Goal: Check status: Check status

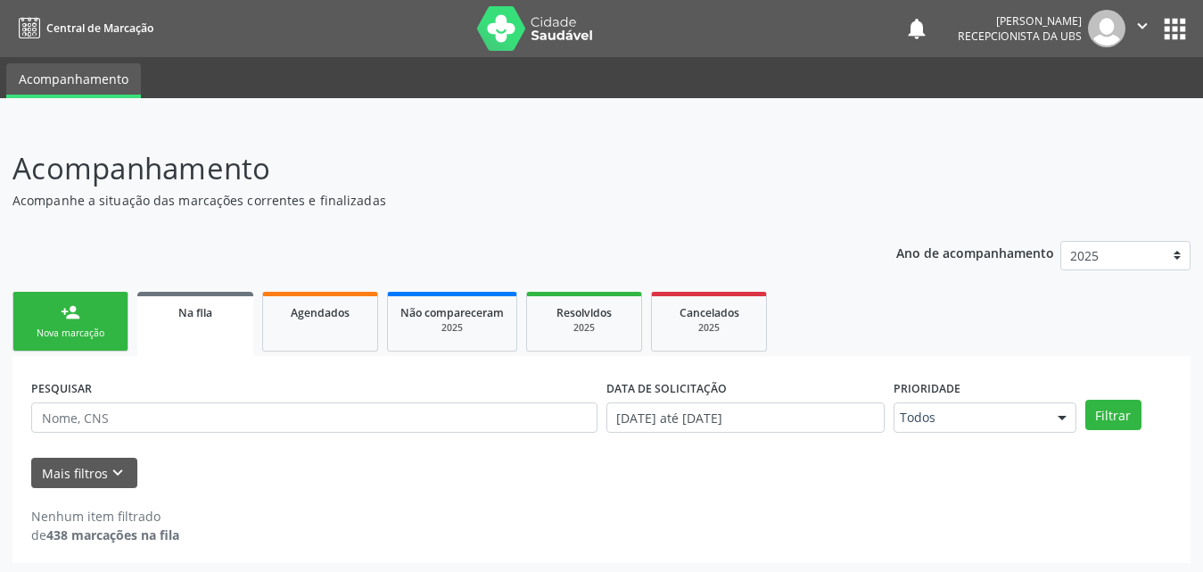
scroll to position [4, 0]
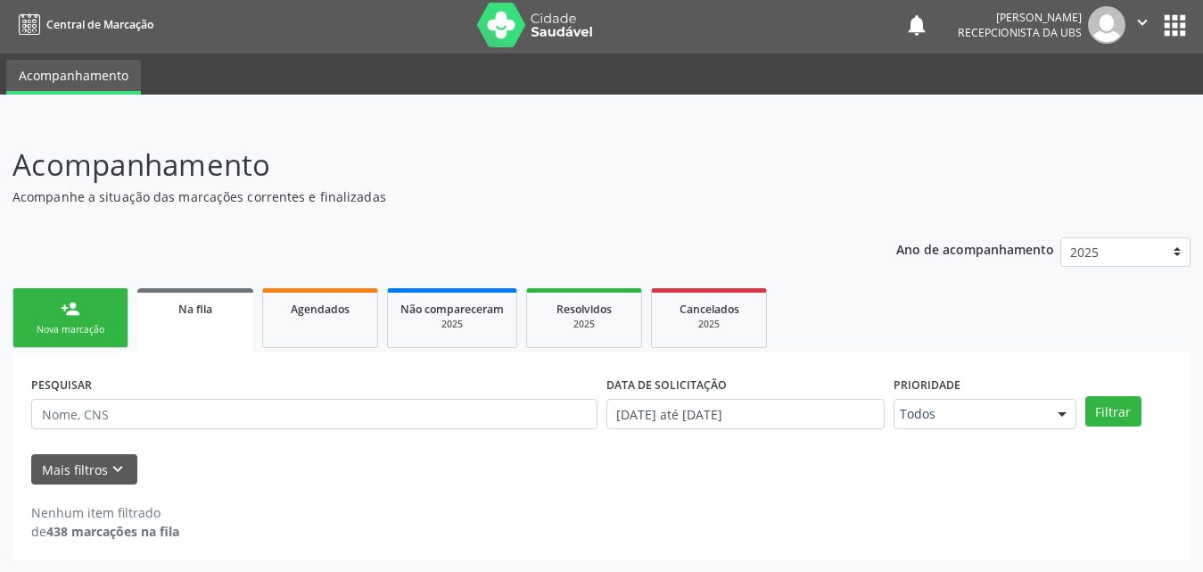
click at [184, 317] on link "Na fila" at bounding box center [195, 320] width 116 height 64
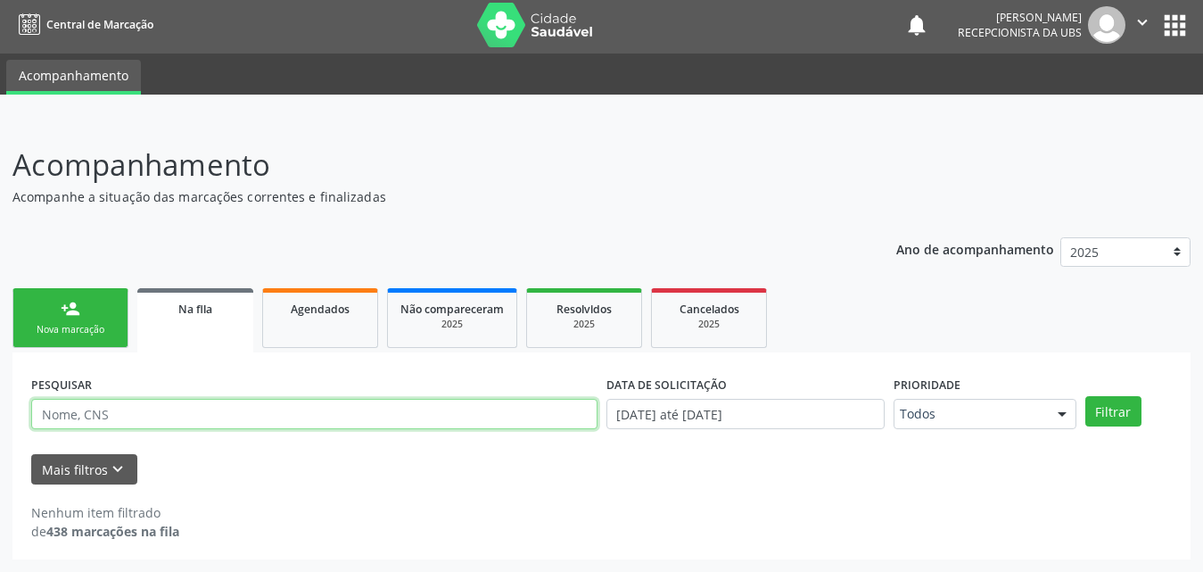
click at [200, 406] on input "text" at bounding box center [314, 414] width 566 height 30
drag, startPoint x: 200, startPoint y: 406, endPoint x: 199, endPoint y: 394, distance: 11.6
click at [199, 394] on div "PESQUISAR" at bounding box center [314, 406] width 575 height 70
click at [175, 424] on input "text" at bounding box center [314, 414] width 566 height 30
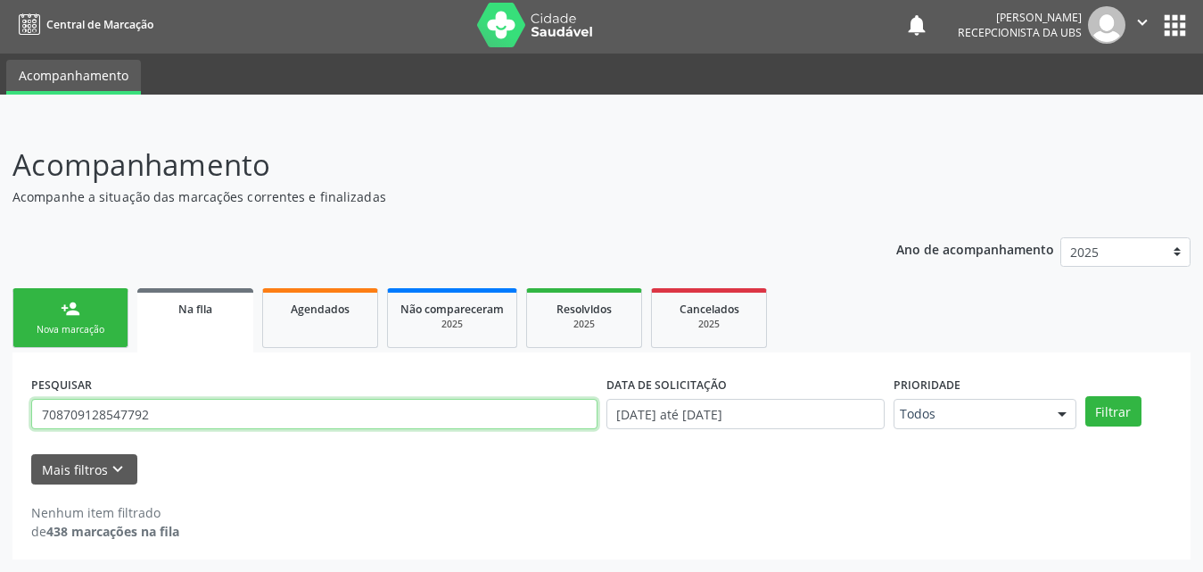
type input "708709128547792"
click at [1085, 396] on button "Filtrar" at bounding box center [1113, 411] width 56 height 30
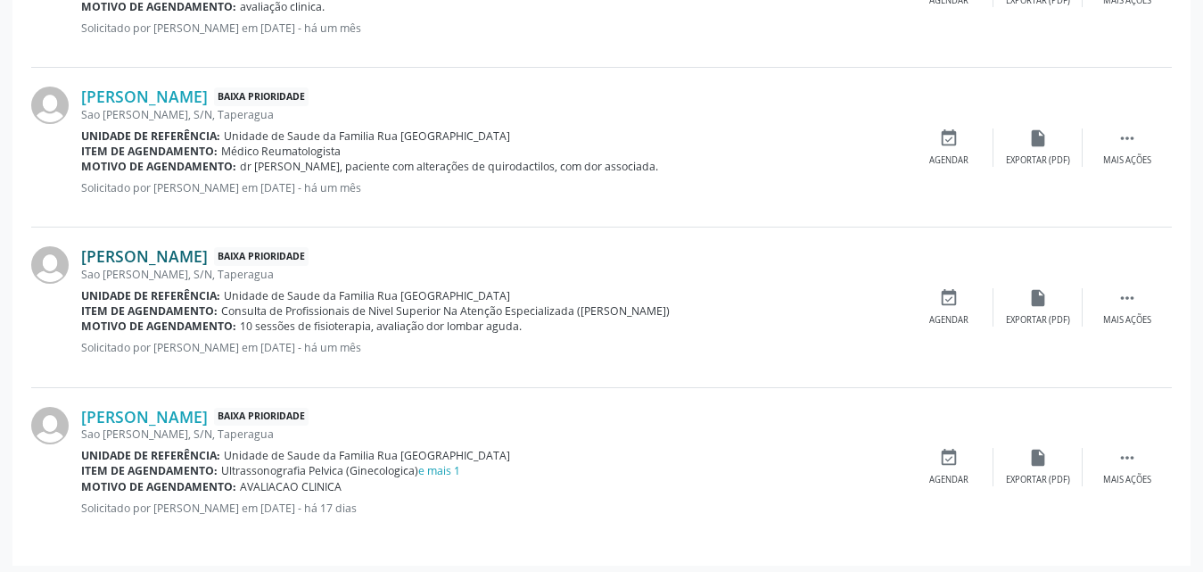
scroll to position [657, 0]
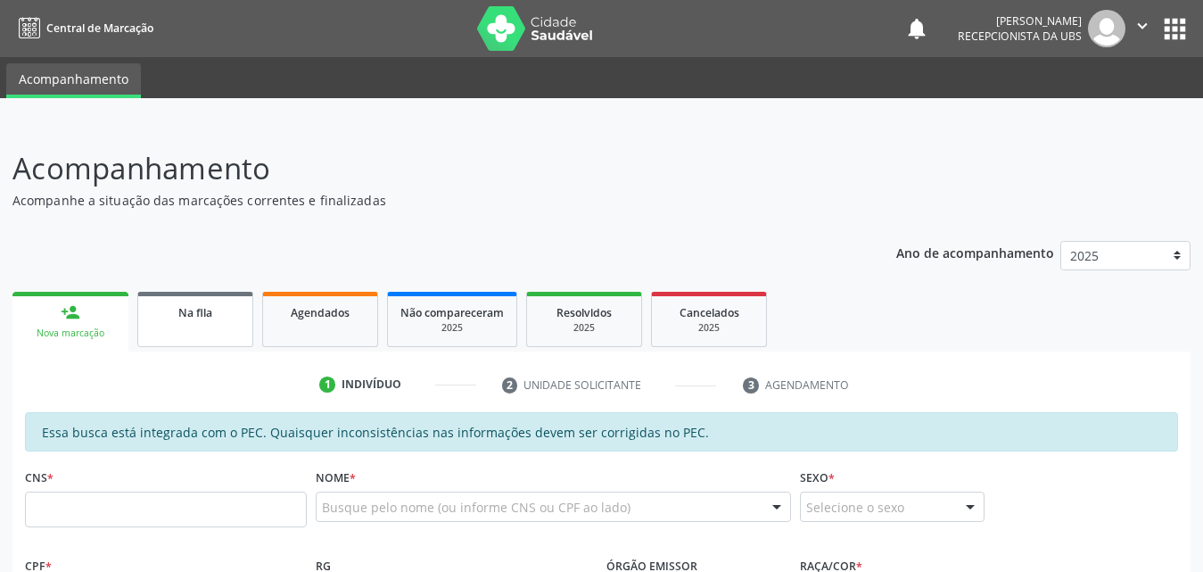
click at [177, 322] on link "Na fila" at bounding box center [195, 319] width 116 height 55
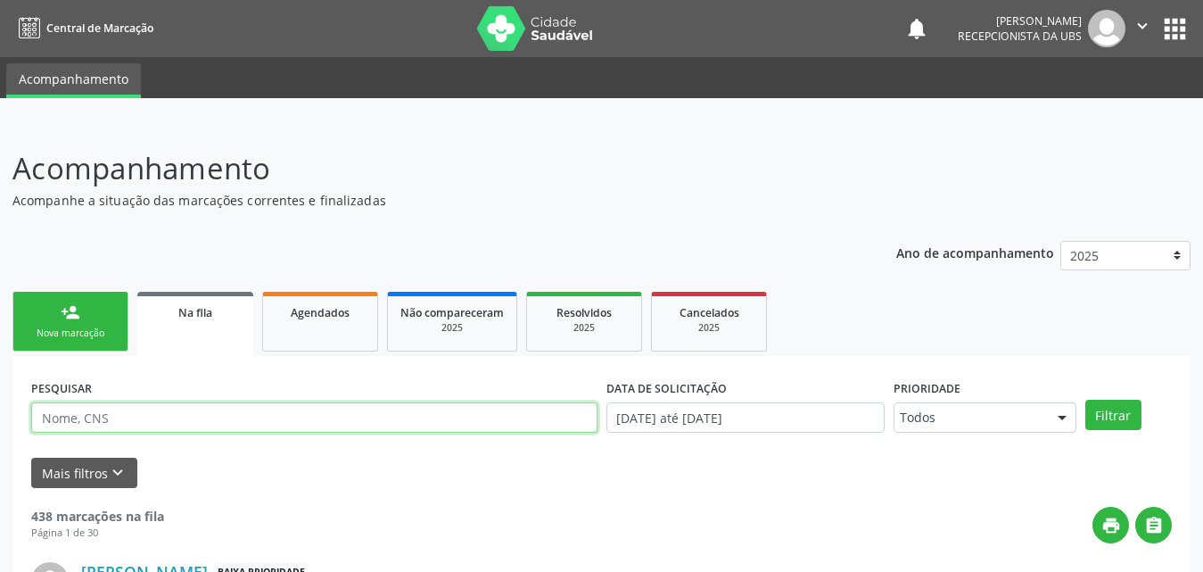
click at [158, 416] on input "text" at bounding box center [314, 417] width 566 height 30
click at [1085, 400] on button "Filtrar" at bounding box center [1113, 415] width 56 height 30
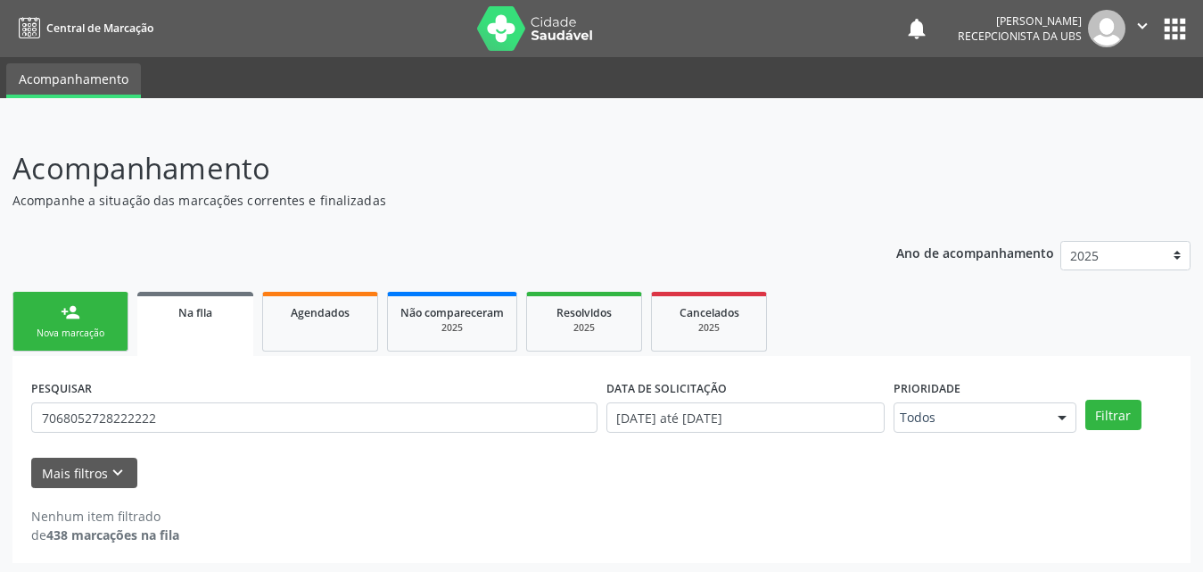
scroll to position [4, 0]
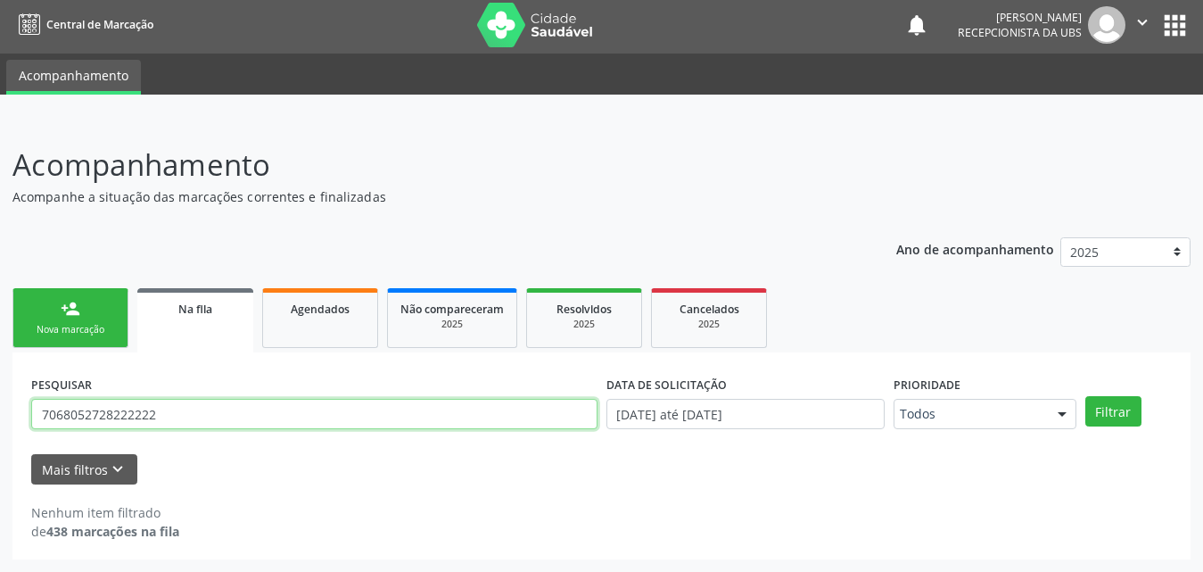
click at [187, 418] on input "7068052728222222" at bounding box center [314, 414] width 566 height 30
click at [1085, 396] on button "Filtrar" at bounding box center [1113, 411] width 56 height 30
click at [198, 416] on input "706805272822222" at bounding box center [314, 414] width 566 height 30
type input "7"
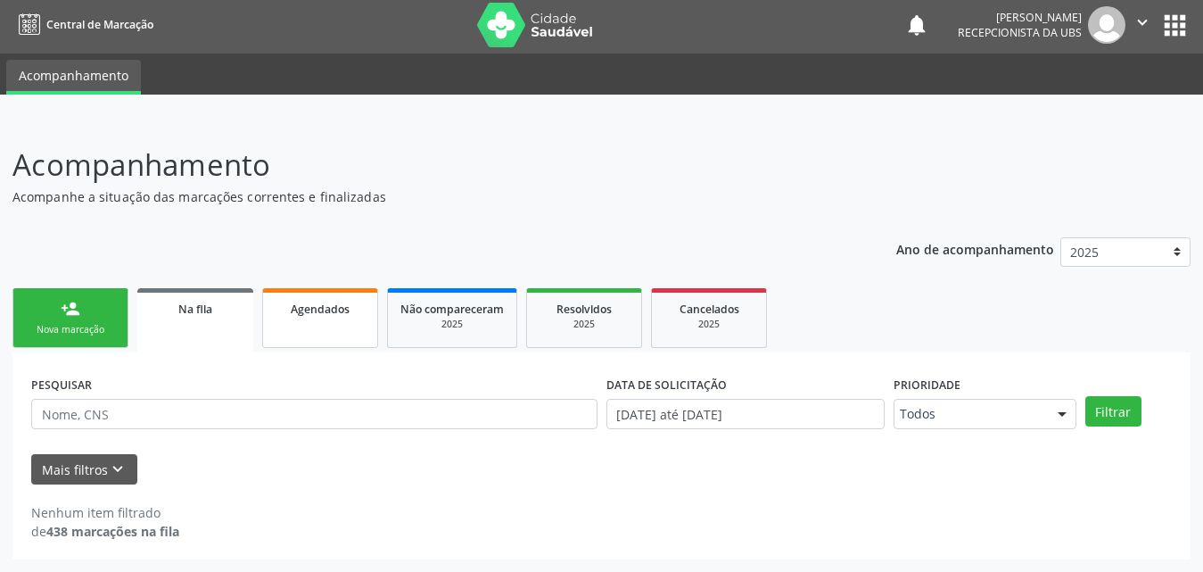
click at [340, 318] on link "Agendados" at bounding box center [320, 318] width 116 height 60
click at [190, 317] on div "Na fila" at bounding box center [195, 308] width 89 height 19
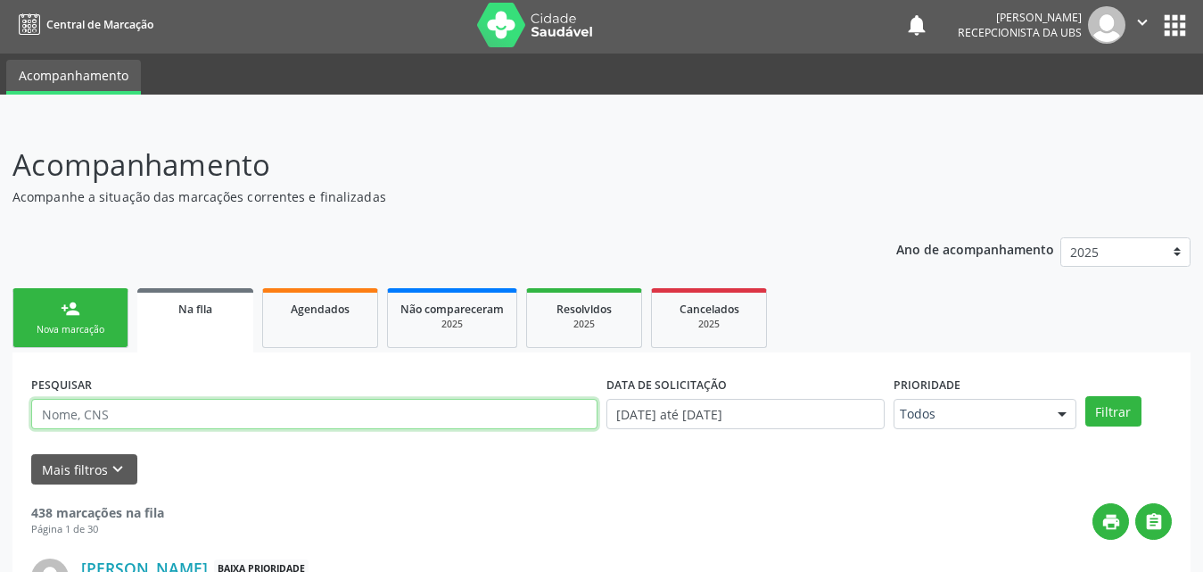
click at [142, 409] on input "text" at bounding box center [314, 414] width 566 height 30
type input "706805272822222"
click at [1085, 396] on button "Filtrar" at bounding box center [1113, 411] width 56 height 30
